Goal: Task Accomplishment & Management: Use online tool/utility

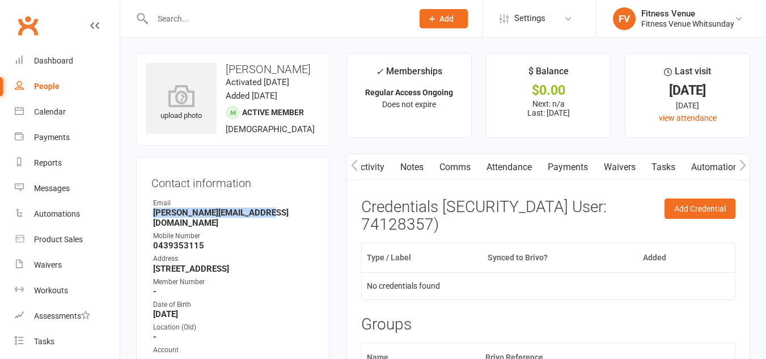
click at [41, 108] on div "Calendar" at bounding box center [50, 111] width 32 height 9
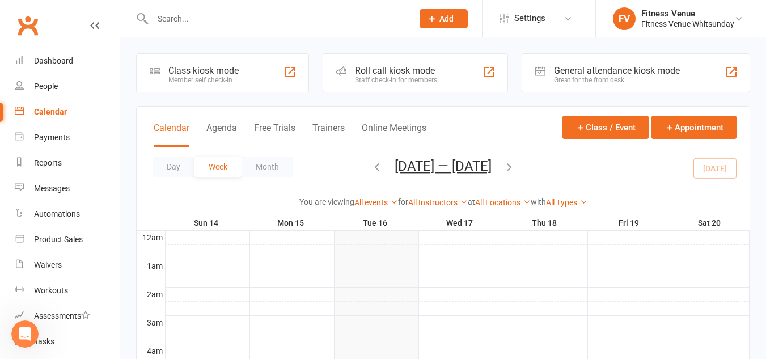
click at [579, 74] on div "General attendance kiosk mode" at bounding box center [617, 70] width 126 height 11
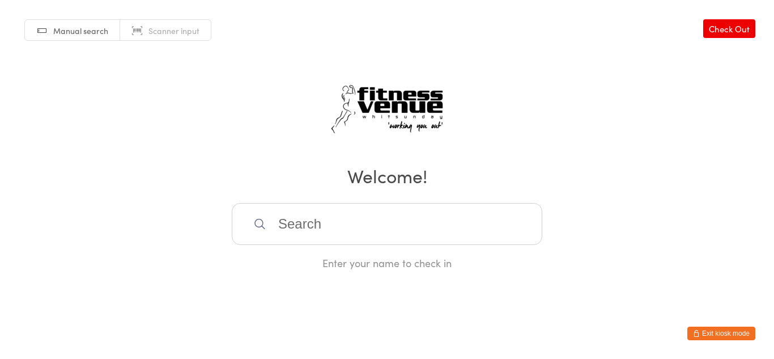
click at [145, 36] on link "Scanner input" at bounding box center [165, 31] width 91 height 22
